Goal: Navigation & Orientation: Find specific page/section

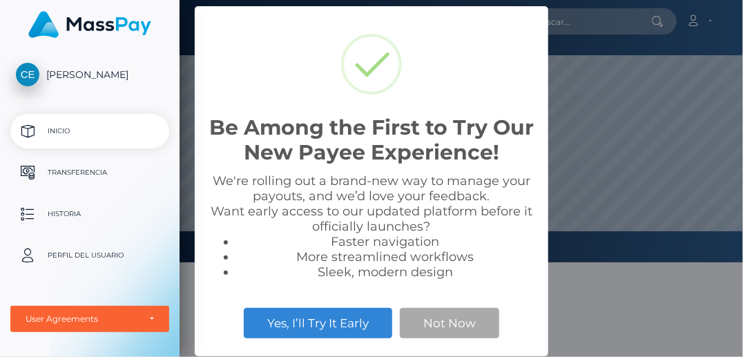
scroll to position [262, 564]
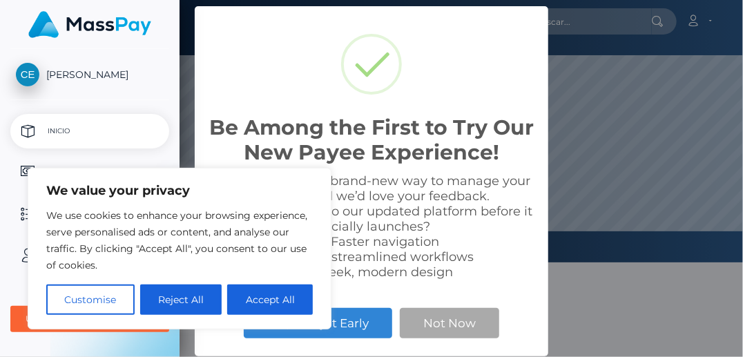
drag, startPoint x: 176, startPoint y: 298, endPoint x: 270, endPoint y: 257, distance: 102.4
click at [270, 257] on div "We use cookies to enhance your browsing experience, serve personalised ads or c…" at bounding box center [179, 261] width 267 height 108
click at [255, 298] on button "Accept All" at bounding box center [270, 300] width 86 height 30
checkbox input "true"
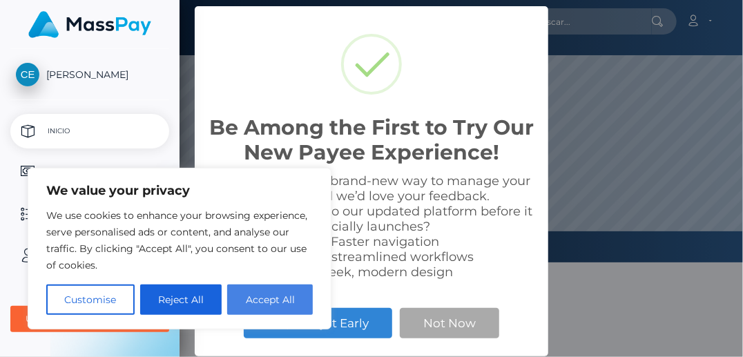
checkbox input "true"
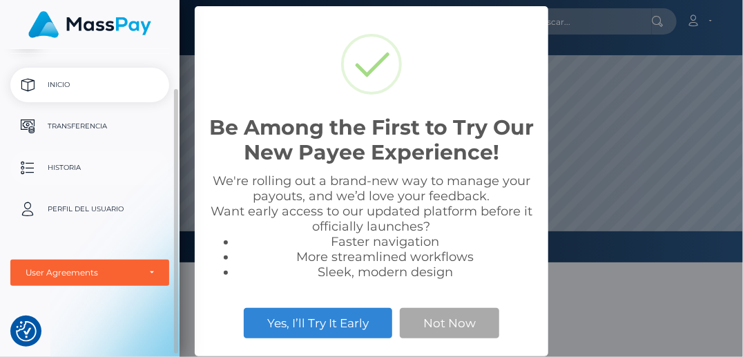
scroll to position [0, 0]
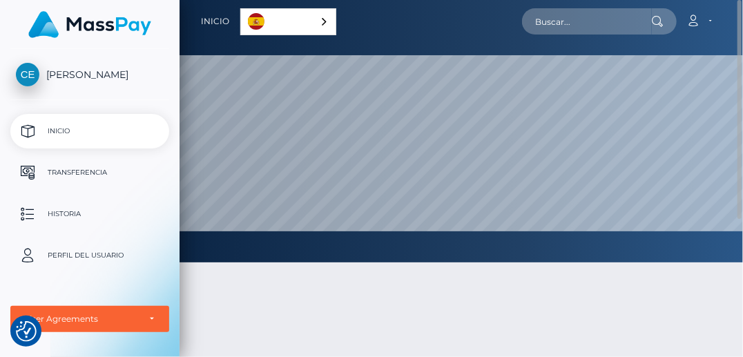
click at [312, 19] on div "Español" at bounding box center [288, 21] width 96 height 27
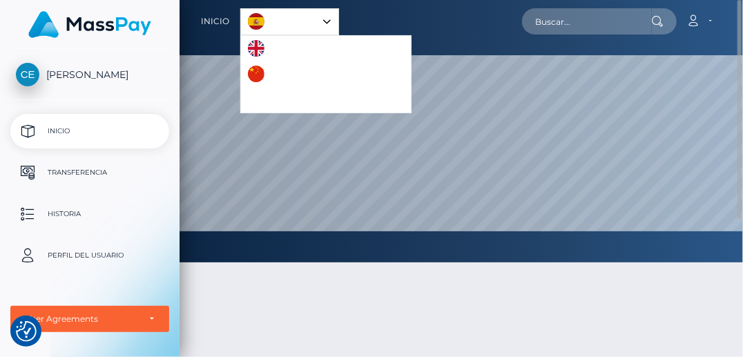
click at [324, 19] on div "Español" at bounding box center [289, 21] width 99 height 27
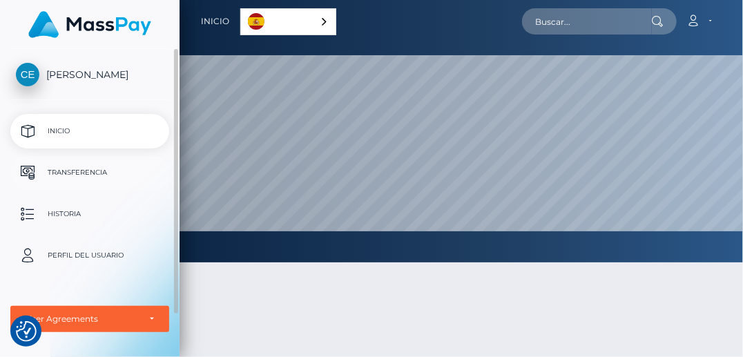
click at [73, 181] on p "Transferencia" at bounding box center [90, 172] width 148 height 21
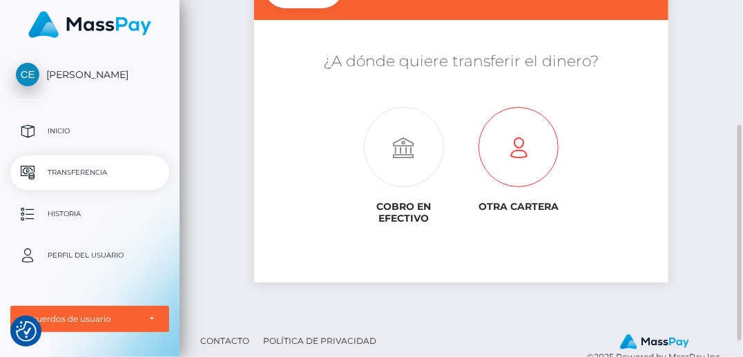
scroll to position [138, 0]
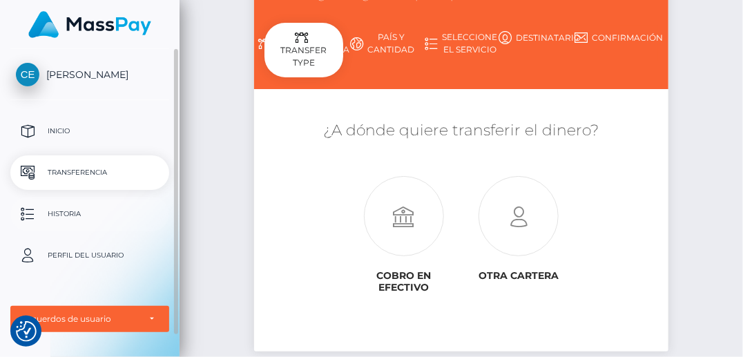
click at [103, 205] on p "Historia" at bounding box center [90, 214] width 148 height 21
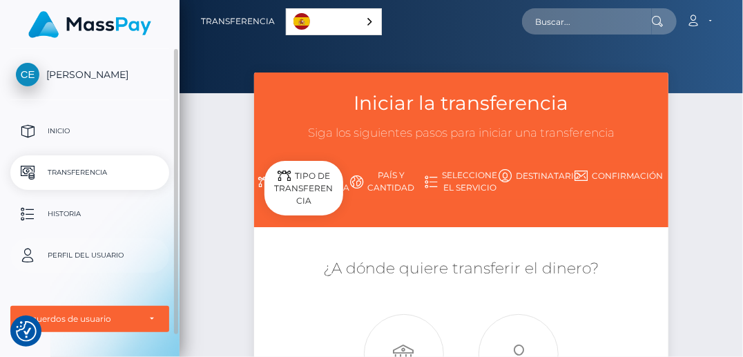
click at [71, 252] on p "Perfil del usuario" at bounding box center [90, 255] width 148 height 21
